Goal: Use online tool/utility: Utilize a website feature to perform a specific function

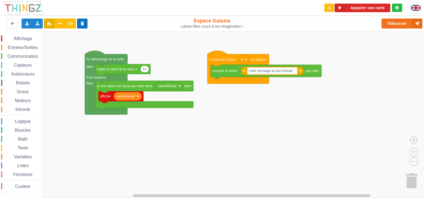
click at [87, 27] on button at bounding box center [82, 23] width 11 height 10
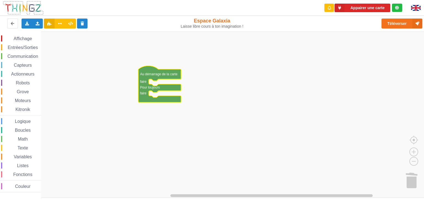
click at [20, 129] on span "Boucles" at bounding box center [22, 130] width 17 height 5
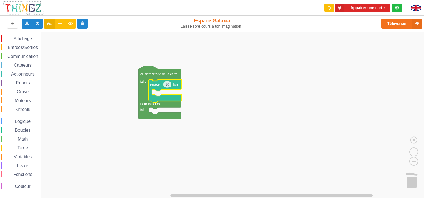
click at [157, 82] on div "Affichage Entrées/Sorties Communication Capteurs Actionneurs Robots Grove Moteu…" at bounding box center [214, 114] width 428 height 166
click at [24, 41] on div "Affichage" at bounding box center [21, 38] width 40 height 6
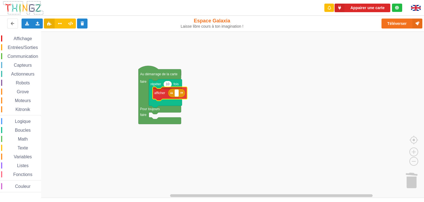
click at [160, 92] on div "Affichage Entrées/Sorties Communication Capteurs Actionneurs Robots Grove Moteu…" at bounding box center [214, 114] width 428 height 166
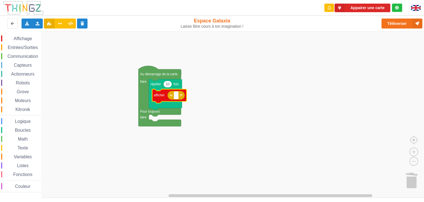
click at [177, 94] on rect "Espace de travail de Blocky" at bounding box center [176, 94] width 4 height 7
type input "b"
click at [230, 89] on rect "Espace de travail de Blocky" at bounding box center [214, 114] width 428 height 166
click at [72, 23] on icon at bounding box center [70, 23] width 5 height 3
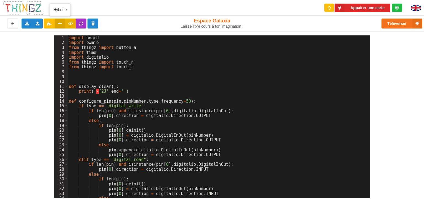
click at [62, 26] on button at bounding box center [60, 23] width 11 height 10
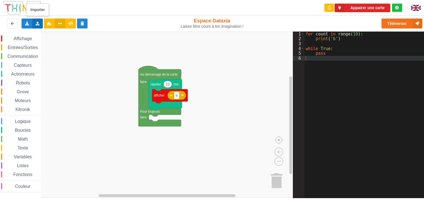
click at [37, 25] on icon at bounding box center [37, 23] width 5 height 3
click at [41, 33] on icon at bounding box center [42, 34] width 5 height 4
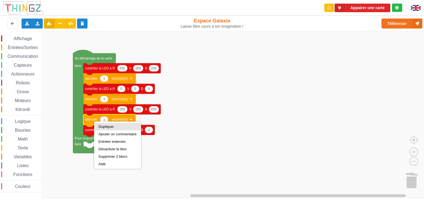
click at [102, 124] on div "Dupliquer" at bounding box center [118, 126] width 38 height 4
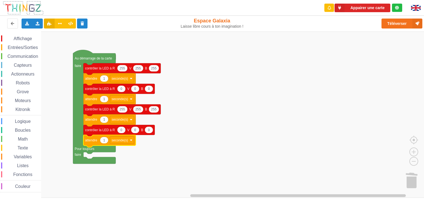
click at [195, 147] on rect "Espace de travail de Blocky" at bounding box center [214, 114] width 428 height 166
click at [72, 26] on button at bounding box center [70, 23] width 11 height 10
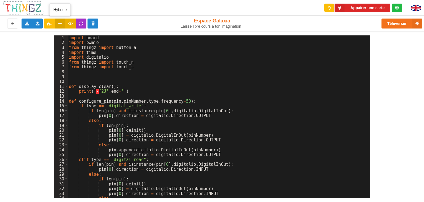
click at [58, 23] on icon at bounding box center [60, 23] width 5 height 3
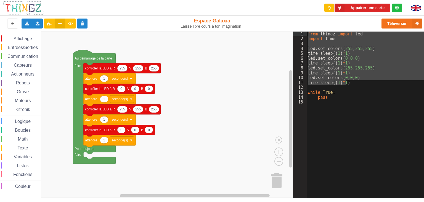
drag, startPoint x: 348, startPoint y: 83, endPoint x: 307, endPoint y: 35, distance: 62.9
click at [307, 35] on div "from thingz import led import time led . set_colors ( 255 , 255 , 255 ) time . …" at bounding box center [367, 119] width 121 height 176
click at [27, 24] on icon at bounding box center [27, 23] width 5 height 3
click at [38, 25] on icon at bounding box center [37, 23] width 5 height 3
click at [50, 46] on span "Importer du code Python" at bounding box center [68, 43] width 42 height 4
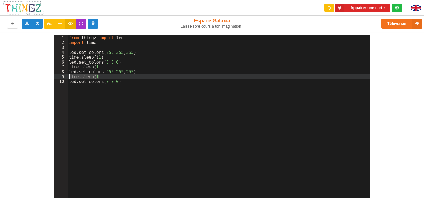
drag, startPoint x: 100, startPoint y: 76, endPoint x: 69, endPoint y: 76, distance: 30.7
click at [69, 76] on div "from thingz import led import time led . set_colors ( 255 , 255 , 255 ) time . …" at bounding box center [219, 121] width 302 height 172
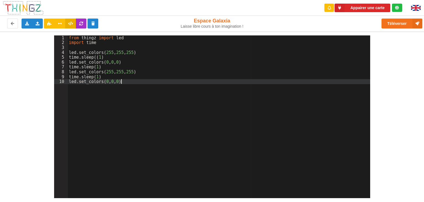
click at [123, 83] on div "from thingz import led import time led . set_colors ( 255 , 255 , 255 ) time . …" at bounding box center [219, 121] width 302 height 172
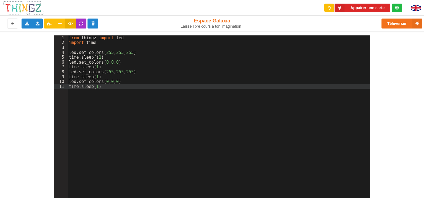
click at [161, 128] on div "from thingz import led import time led . set_colors ( 255 , 255 , 255 ) time . …" at bounding box center [219, 121] width 302 height 172
click at [73, 46] on div "from thingz import led import time led . set_colors ( 255 , 255 , 255 ) time . …" at bounding box center [219, 121] width 302 height 172
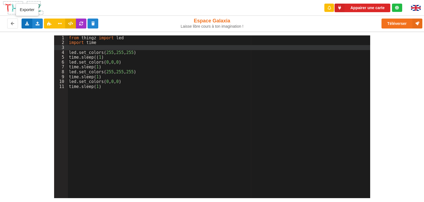
click at [28, 24] on icon at bounding box center [27, 23] width 5 height 3
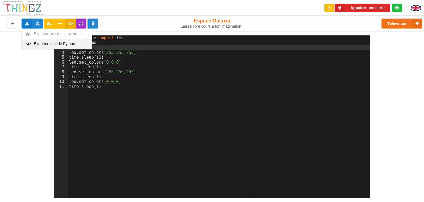
click at [34, 44] on span "Exporter le code Python" at bounding box center [54, 43] width 41 height 4
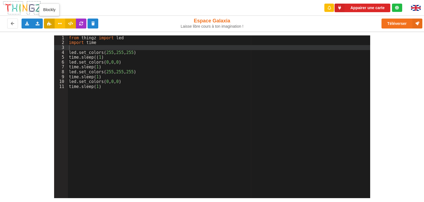
click at [49, 25] on icon at bounding box center [49, 23] width 5 height 3
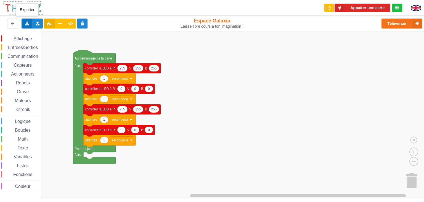
click at [27, 23] on icon at bounding box center [27, 23] width 5 height 3
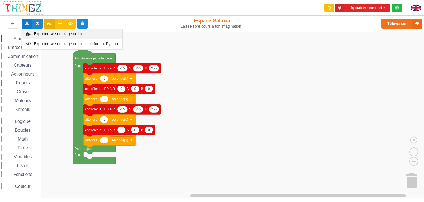
click at [28, 34] on icon at bounding box center [28, 34] width 5 height 4
